Goal: Find contact information: Find contact information

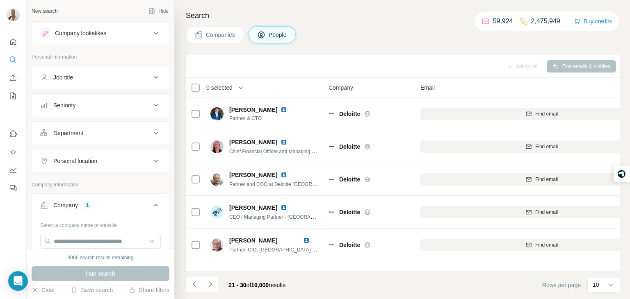
scroll to position [0, 289]
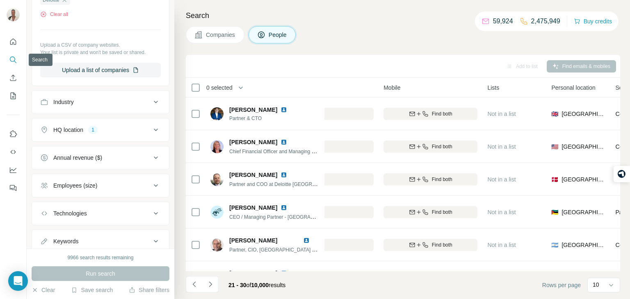
click at [15, 64] on button "Search" at bounding box center [13, 59] width 13 height 15
click at [16, 63] on icon "Search" at bounding box center [15, 62] width 2 height 2
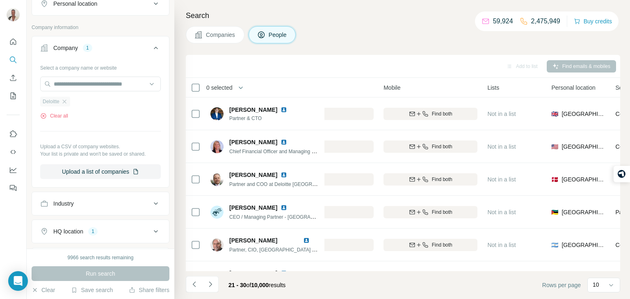
scroll to position [156, 0]
click at [45, 116] on icon "button" at bounding box center [43, 117] width 7 height 7
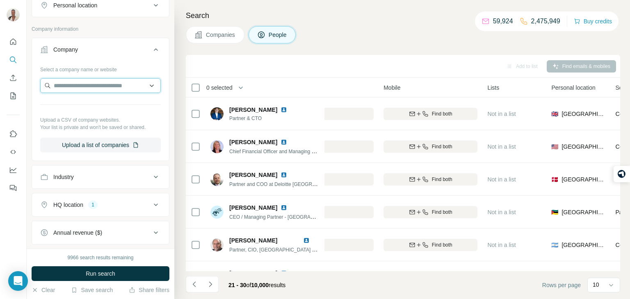
click at [76, 83] on input "text" at bounding box center [100, 85] width 121 height 15
click at [86, 84] on input "**********" at bounding box center [100, 85] width 121 height 15
type input "*"
paste input "**********"
type input "**********"
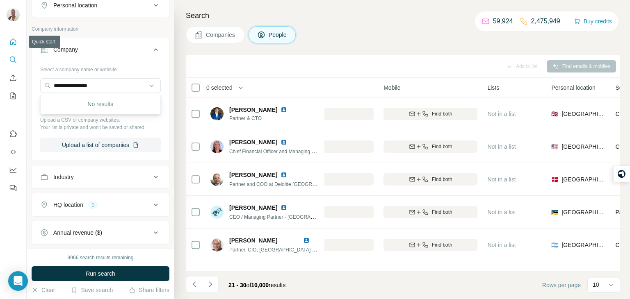
click at [7, 44] on button "Quick start" at bounding box center [13, 41] width 13 height 15
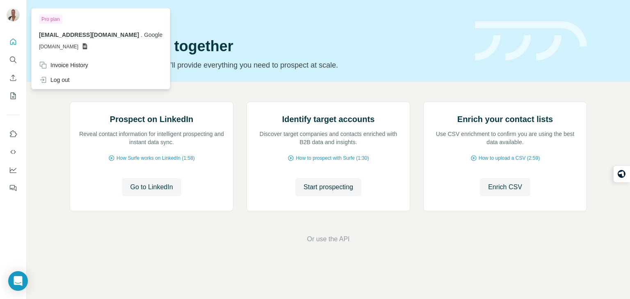
click at [16, 21] on div at bounding box center [13, 15] width 13 height 15
click at [14, 18] on img at bounding box center [13, 14] width 13 height 13
click at [14, 98] on icon "My lists" at bounding box center [13, 96] width 8 height 8
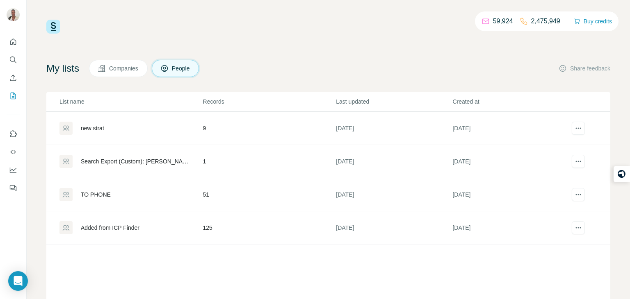
click at [165, 121] on td "new strat" at bounding box center [124, 128] width 156 height 33
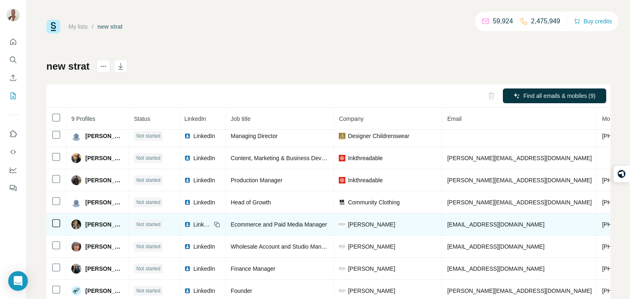
scroll to position [45, 0]
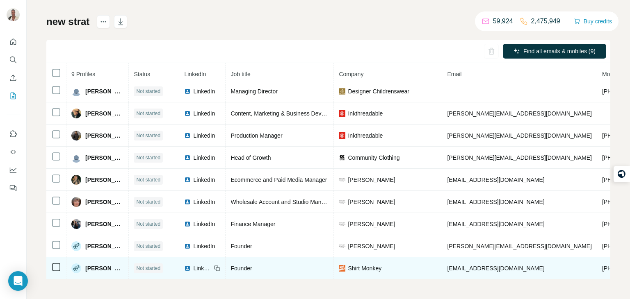
click at [366, 267] on span "Shirt Monkey" at bounding box center [365, 268] width 34 height 8
click at [100, 269] on span "[PERSON_NAME]" at bounding box center [104, 268] width 38 height 8
click at [117, 268] on span "[PERSON_NAME]" at bounding box center [104, 268] width 38 height 8
drag, startPoint x: 601, startPoint y: 268, endPoint x: 555, endPoint y: 266, distance: 46.0
click at [597, 266] on td "[PHONE_NUMBER]" at bounding box center [628, 268] width 62 height 22
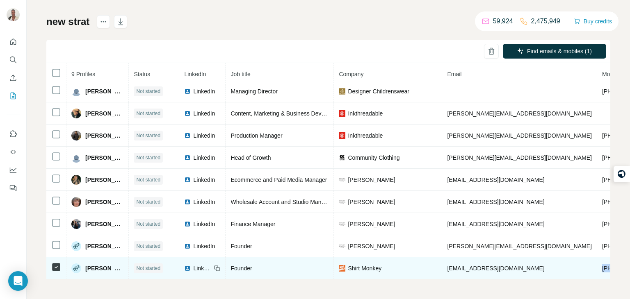
copy span "[PHONE_NUMBER]"
